Goal: Information Seeking & Learning: Understand process/instructions

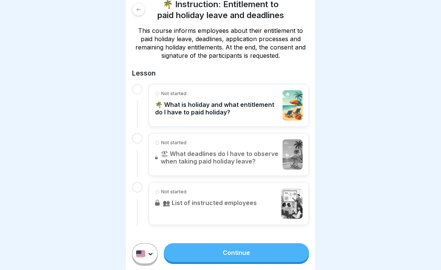
scroll to position [127, 0]
click at [227, 255] on link "Continue" at bounding box center [236, 252] width 145 height 19
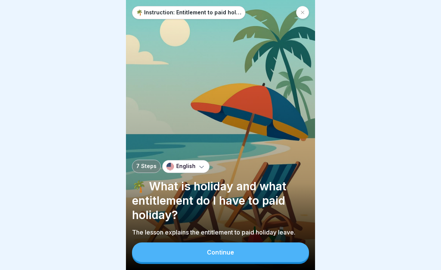
click at [219, 246] on button "Continue" at bounding box center [220, 253] width 177 height 20
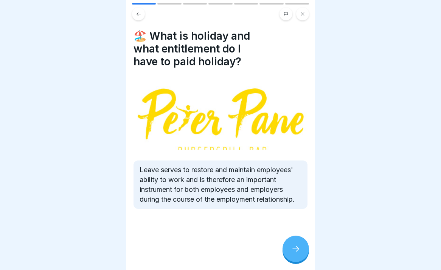
click at [299, 250] on icon at bounding box center [295, 249] width 9 height 9
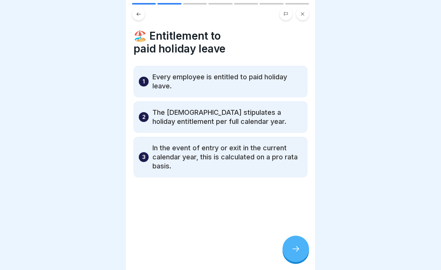
click at [299, 250] on icon at bounding box center [295, 249] width 9 height 9
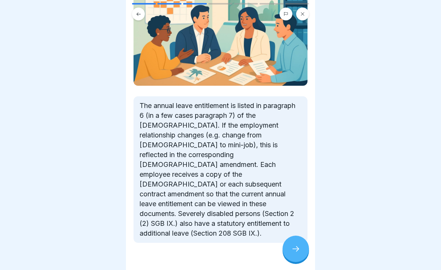
scroll to position [109, 0]
click at [298, 245] on div at bounding box center [295, 249] width 26 height 26
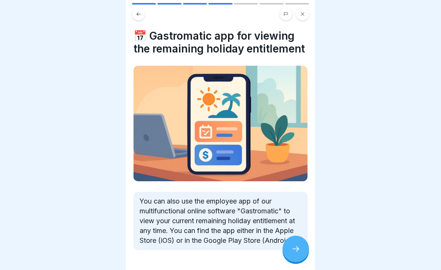
click at [298, 245] on div at bounding box center [295, 249] width 26 height 26
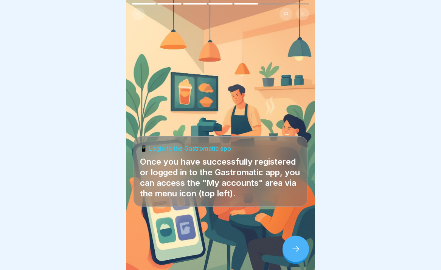
click at [298, 245] on div at bounding box center [295, 249] width 26 height 26
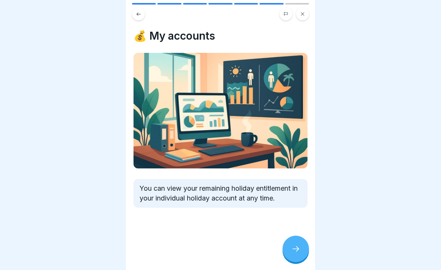
click at [298, 245] on div at bounding box center [295, 249] width 26 height 26
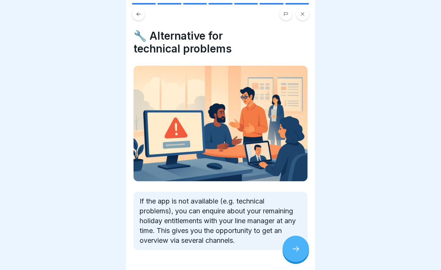
click at [298, 245] on div at bounding box center [295, 249] width 26 height 26
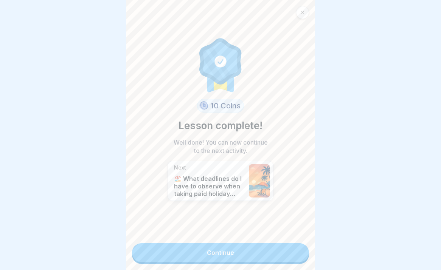
click at [244, 254] on link "Continue" at bounding box center [220, 252] width 177 height 19
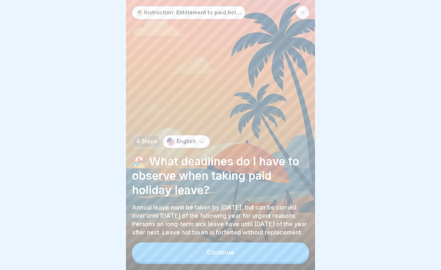
click at [231, 251] on div "Continue" at bounding box center [220, 252] width 27 height 7
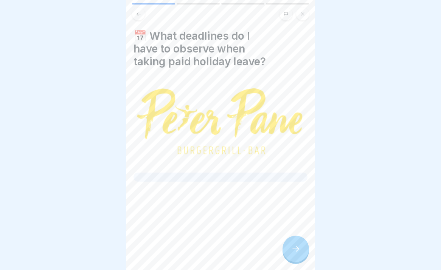
click at [296, 252] on icon at bounding box center [295, 249] width 9 height 9
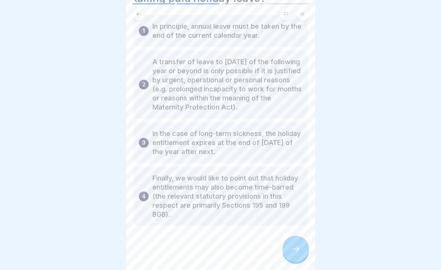
scroll to position [64, 0]
click at [299, 249] on icon at bounding box center [295, 249] width 9 height 9
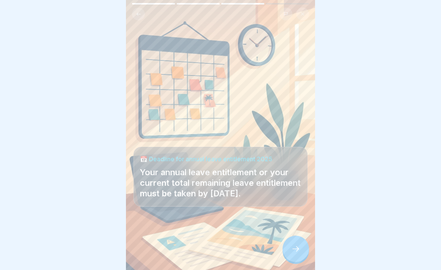
click at [298, 248] on icon at bounding box center [295, 249] width 9 height 9
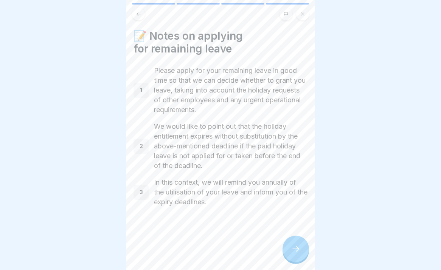
click at [298, 248] on icon at bounding box center [295, 249] width 9 height 9
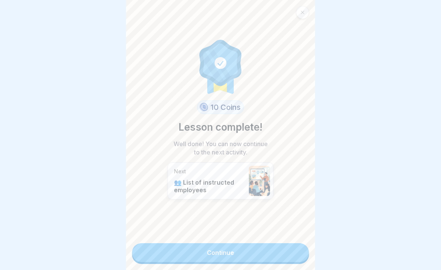
click at [235, 257] on link "Continue" at bounding box center [220, 252] width 177 height 19
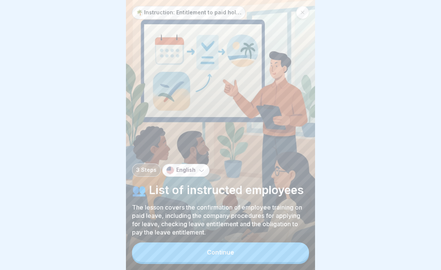
click at [222, 250] on div "Continue" at bounding box center [220, 252] width 27 height 7
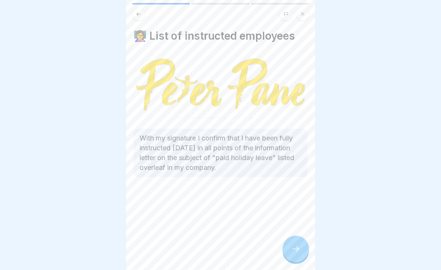
click at [283, 246] on div at bounding box center [295, 249] width 26 height 26
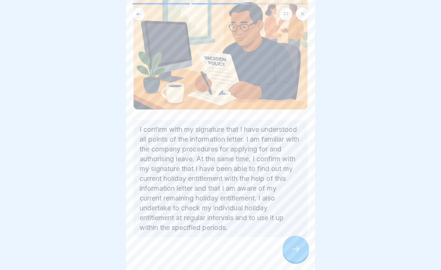
scroll to position [71, 0]
click at [298, 249] on icon at bounding box center [295, 248] width 7 height 5
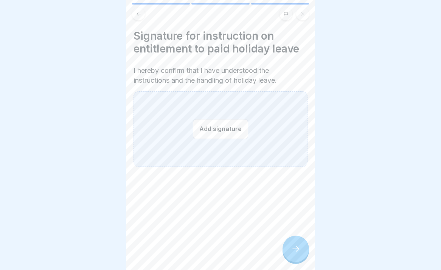
click at [220, 133] on button "Add signature" at bounding box center [220, 129] width 55 height 20
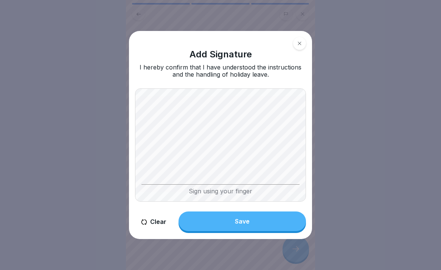
click at [330, 138] on body "🌴 Instruction: Entitlement to paid holiday leave and deadlines 3 Steps English …" at bounding box center [220, 135] width 441 height 270
click at [222, 217] on button "Save" at bounding box center [241, 222] width 127 height 20
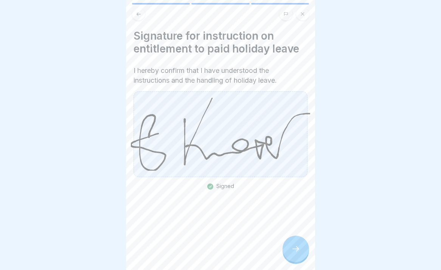
click at [294, 246] on icon at bounding box center [295, 249] width 9 height 9
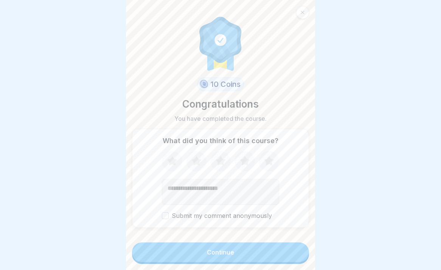
click at [222, 256] on div "Continue" at bounding box center [220, 252] width 27 height 7
